Goal: Task Accomplishment & Management: Manage account settings

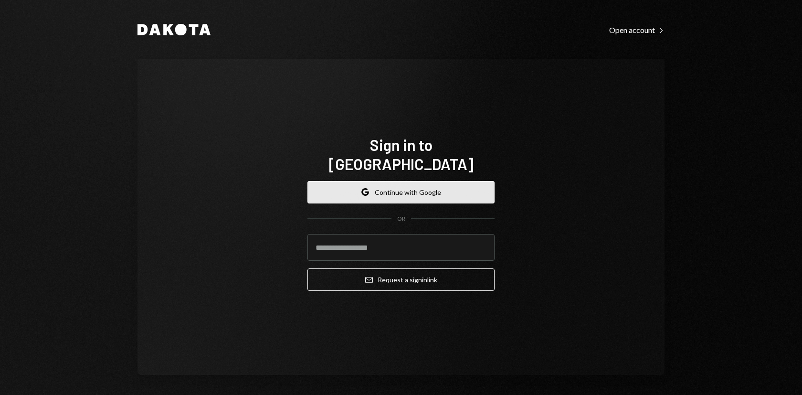
click at [385, 181] on button "Google Continue with Google" at bounding box center [400, 192] width 187 height 22
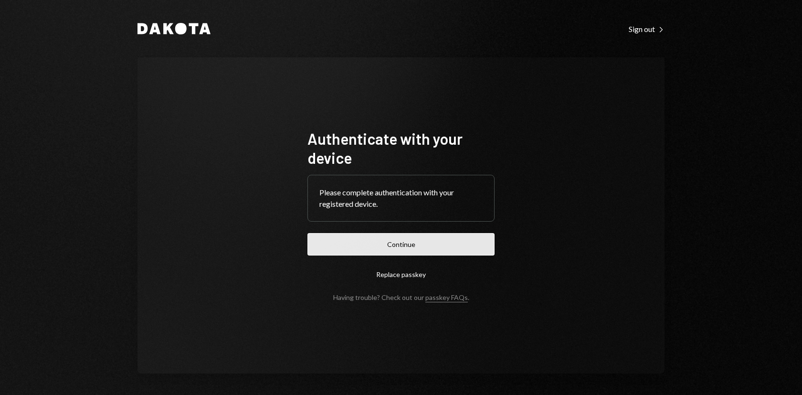
click at [394, 243] on button "Continue" at bounding box center [400, 244] width 187 height 22
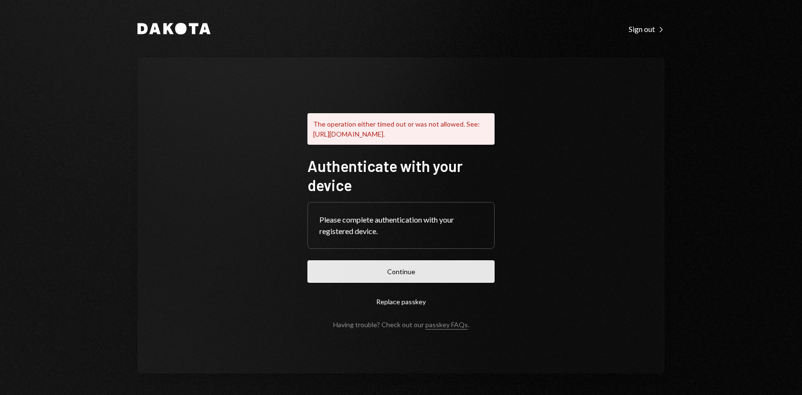
click at [414, 282] on button "Continue" at bounding box center [400, 271] width 187 height 22
